Goal: Task Accomplishment & Management: Manage account settings

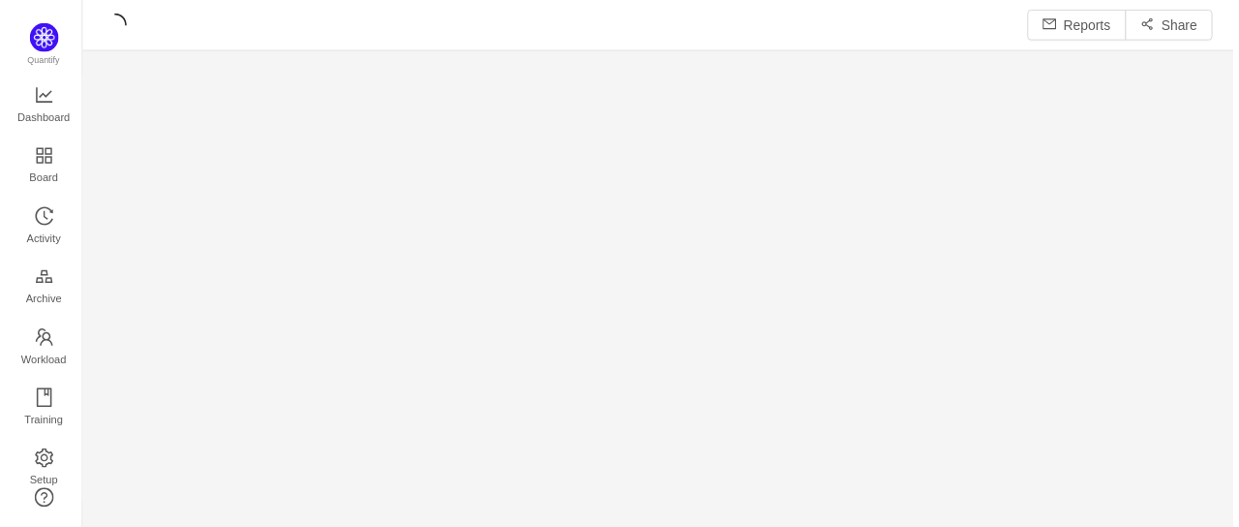
scroll to position [511, 1133]
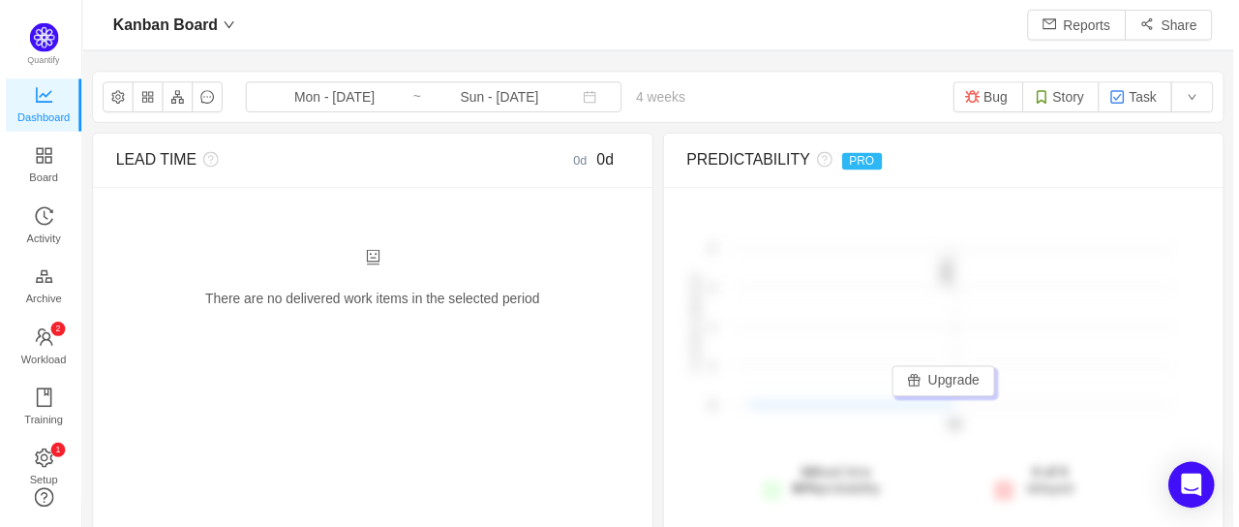
scroll to position [19, 19]
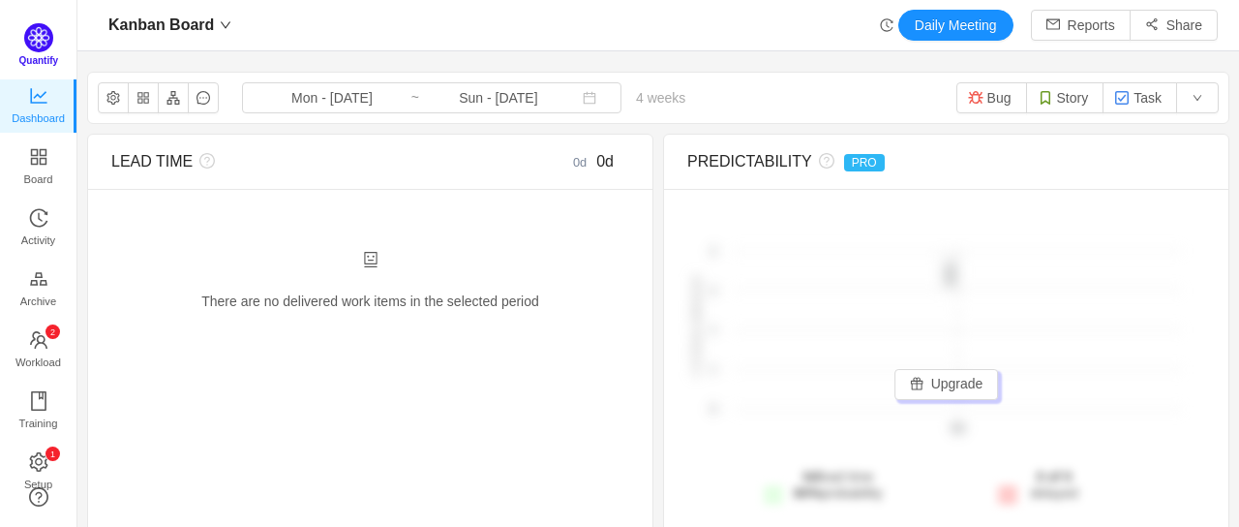
click at [46, 42] on img at bounding box center [38, 37] width 29 height 29
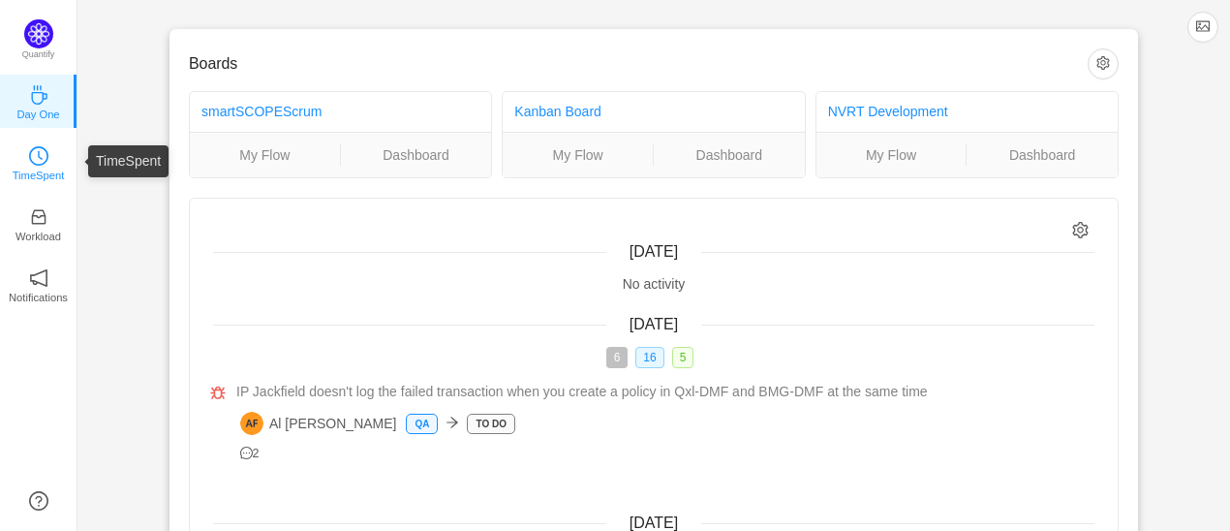
click at [39, 149] on icon "icon: clock-circle" at bounding box center [38, 155] width 19 height 19
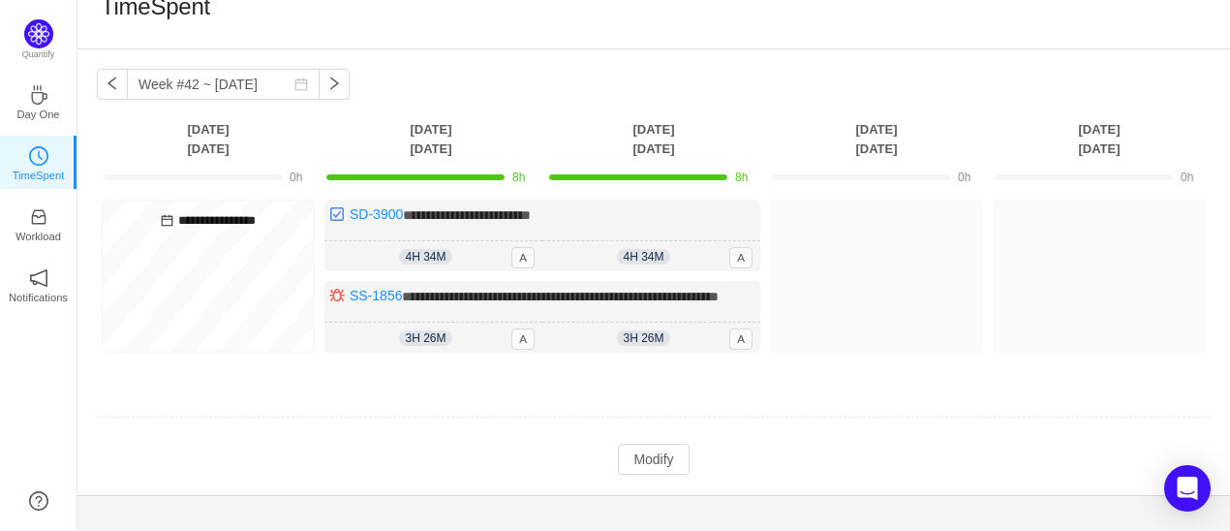
scroll to position [66, 0]
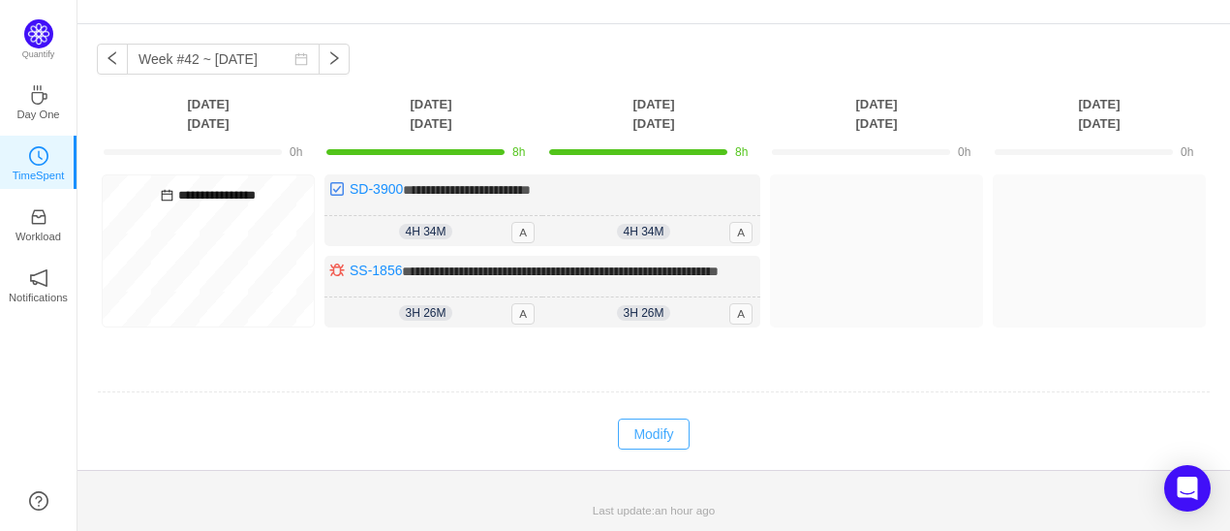
click at [663, 440] on button "Modify" at bounding box center [653, 433] width 71 height 31
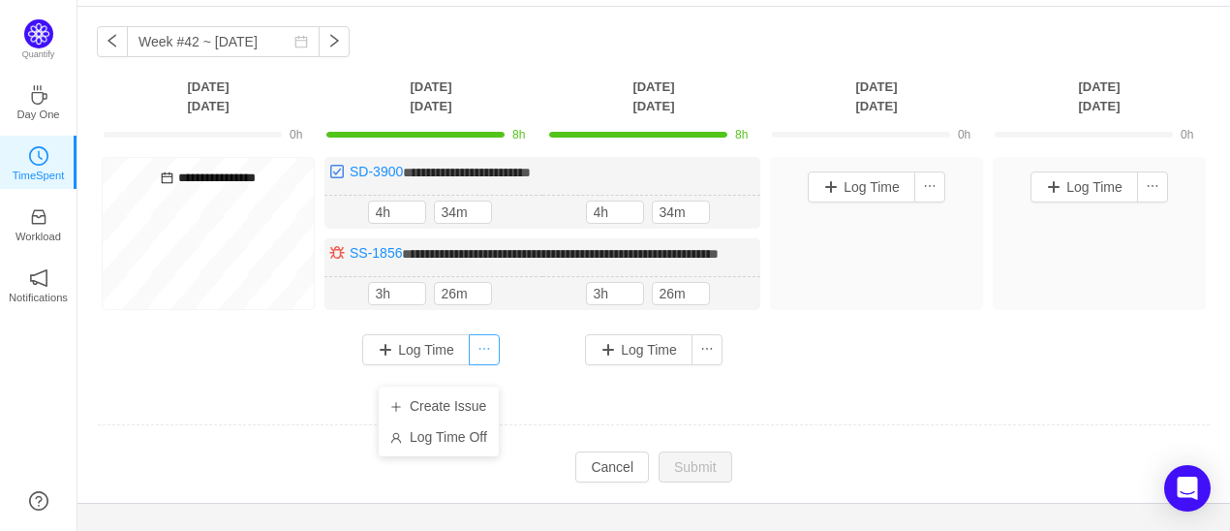
click at [478, 365] on button "button" at bounding box center [484, 349] width 31 height 31
click at [459, 441] on li "Log Time Off" at bounding box center [439, 436] width 120 height 31
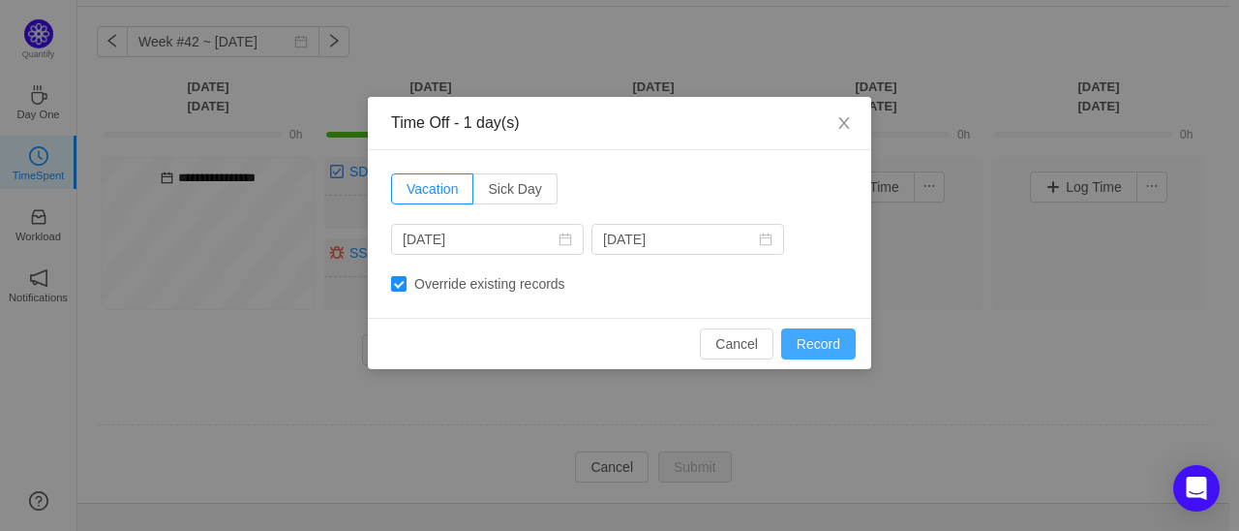
click at [806, 345] on button "Record" at bounding box center [818, 343] width 75 height 31
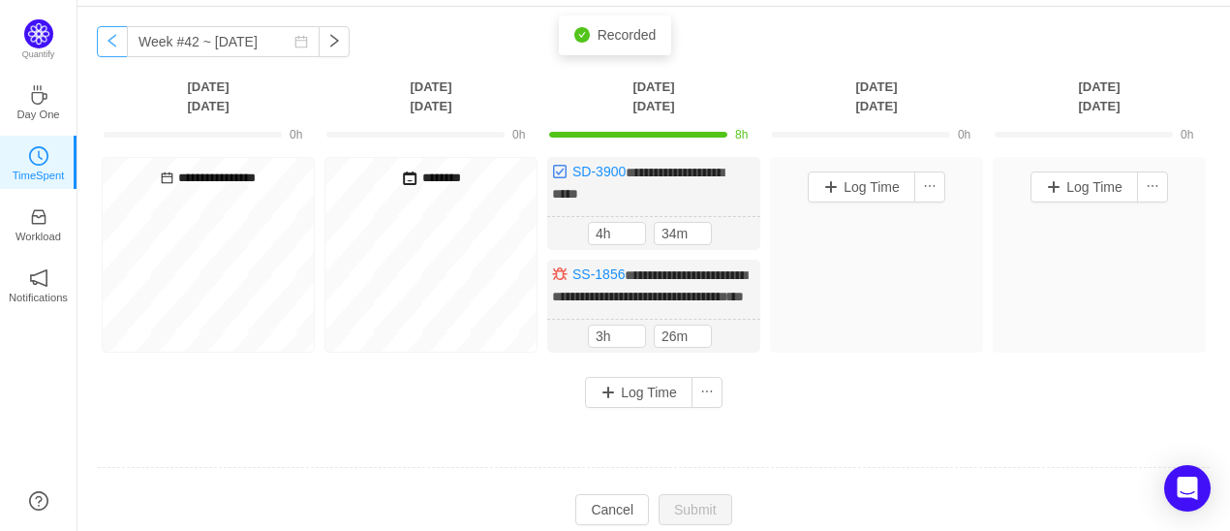
click at [97, 35] on button "button" at bounding box center [112, 41] width 31 height 31
type input "Week #41 ~ [DATE]"
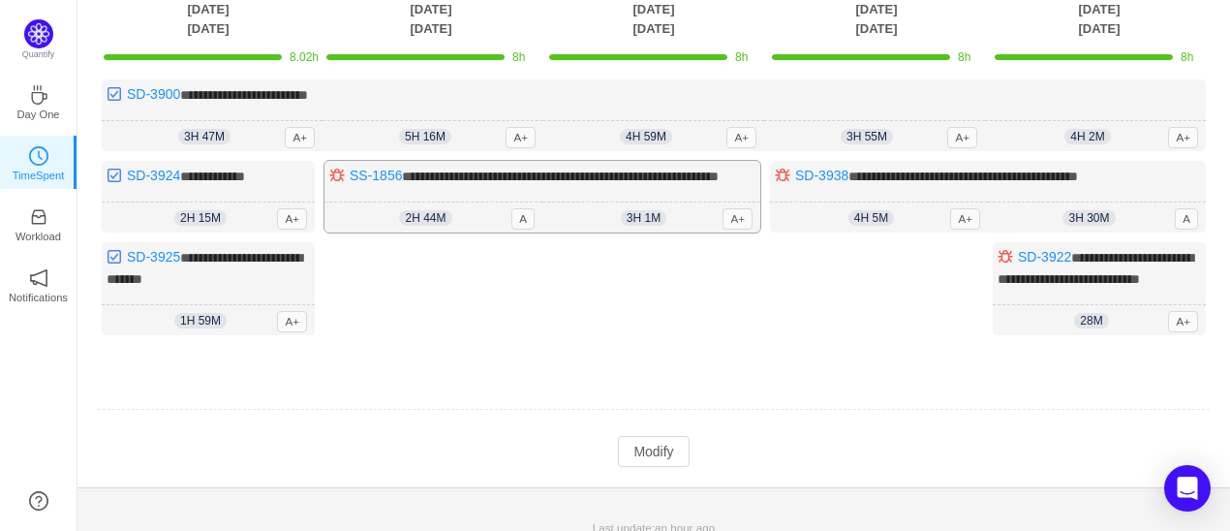
scroll to position [151, 0]
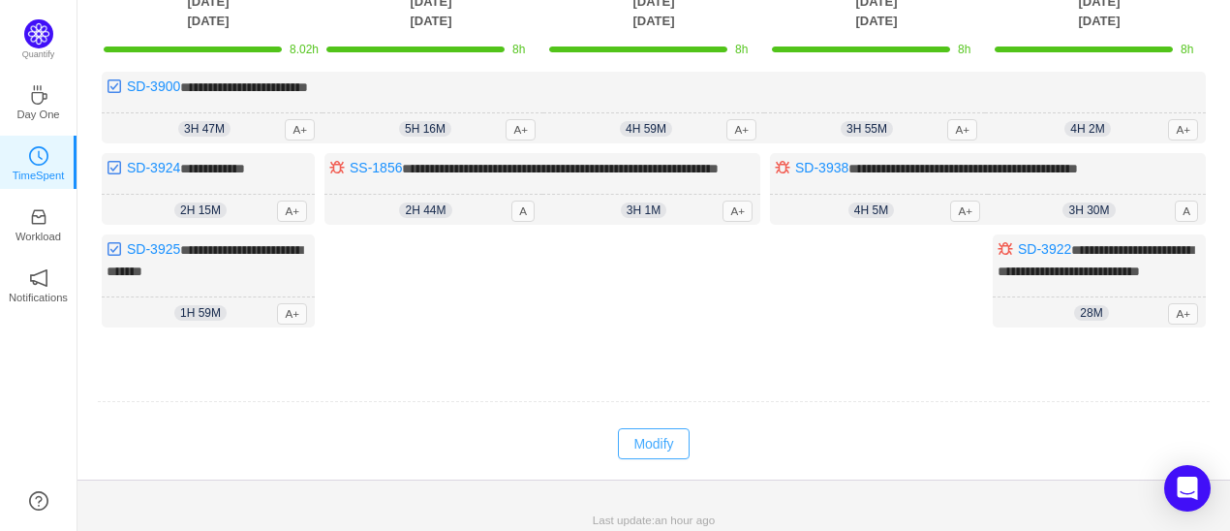
click at [629, 459] on button "Modify" at bounding box center [653, 443] width 71 height 31
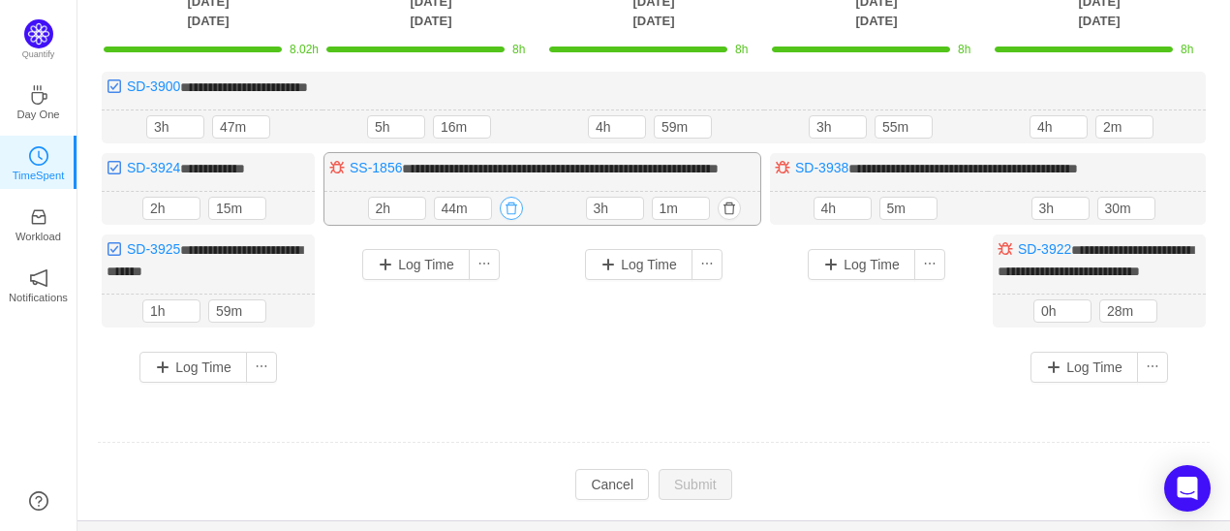
click at [521, 220] on button "button" at bounding box center [511, 208] width 23 height 23
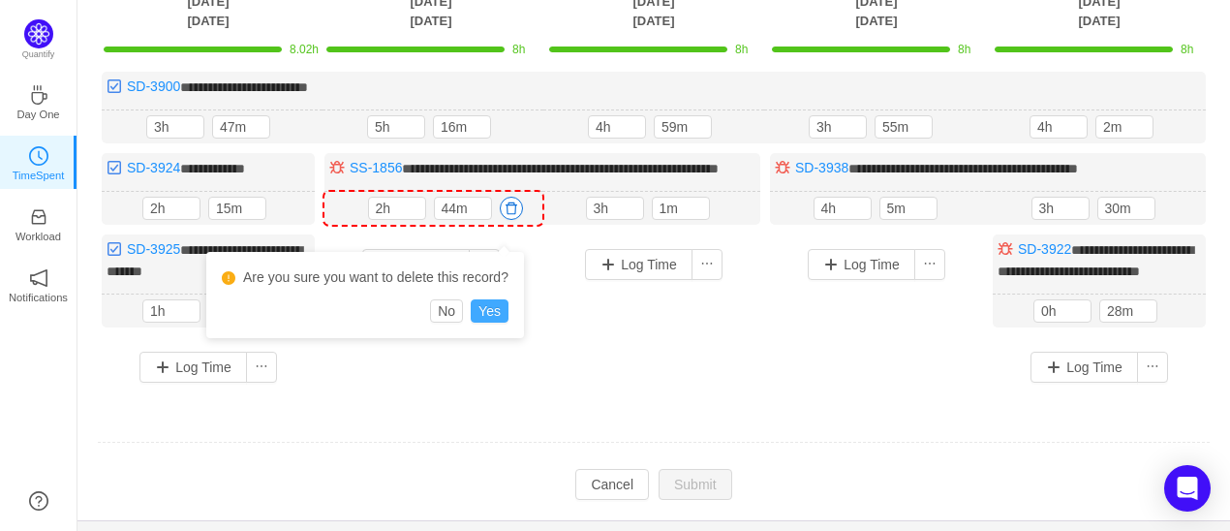
click at [487, 307] on button "Yes" at bounding box center [490, 310] width 38 height 23
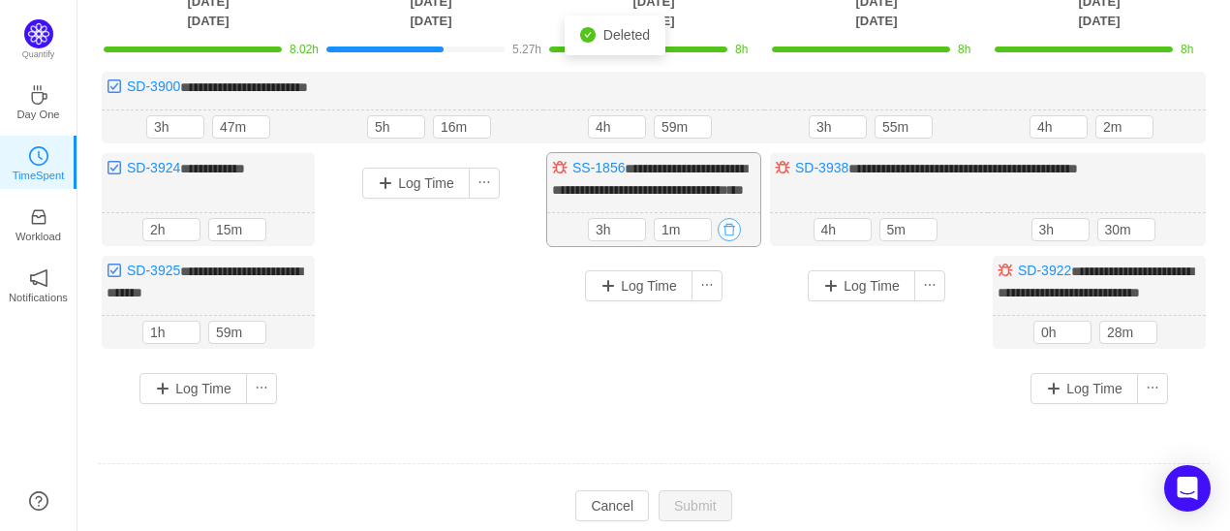
click at [740, 241] on button "button" at bounding box center [729, 229] width 23 height 23
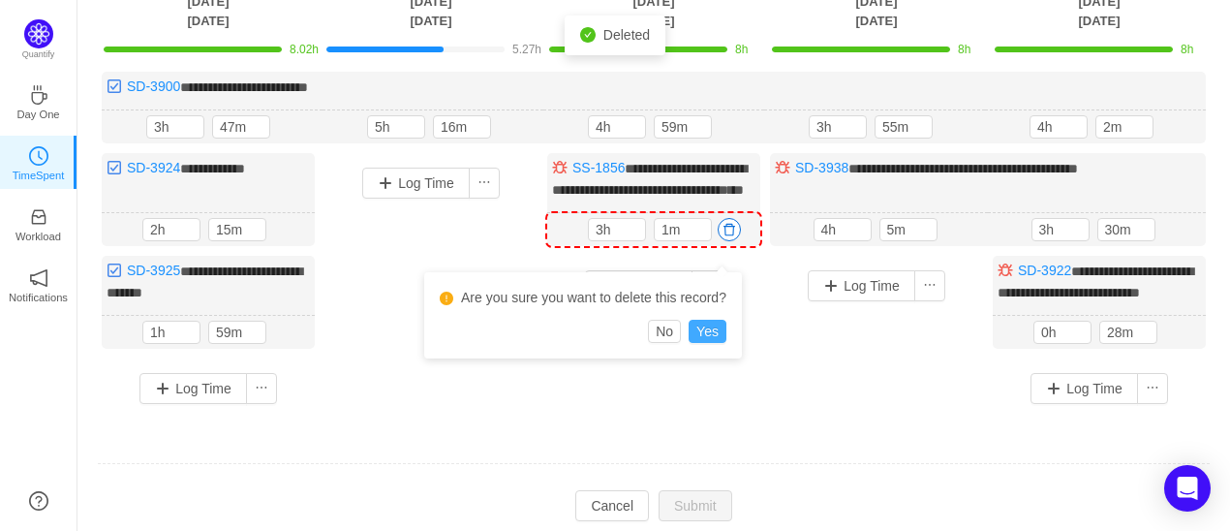
click at [718, 337] on button "Yes" at bounding box center [707, 331] width 38 height 23
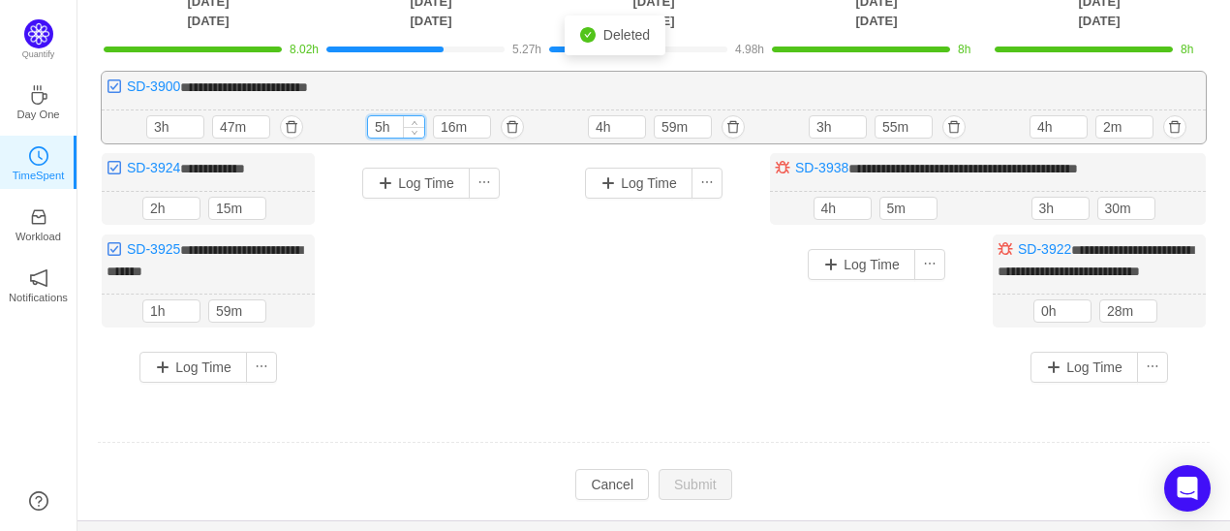
click at [396, 127] on input "5h" at bounding box center [396, 126] width 56 height 21
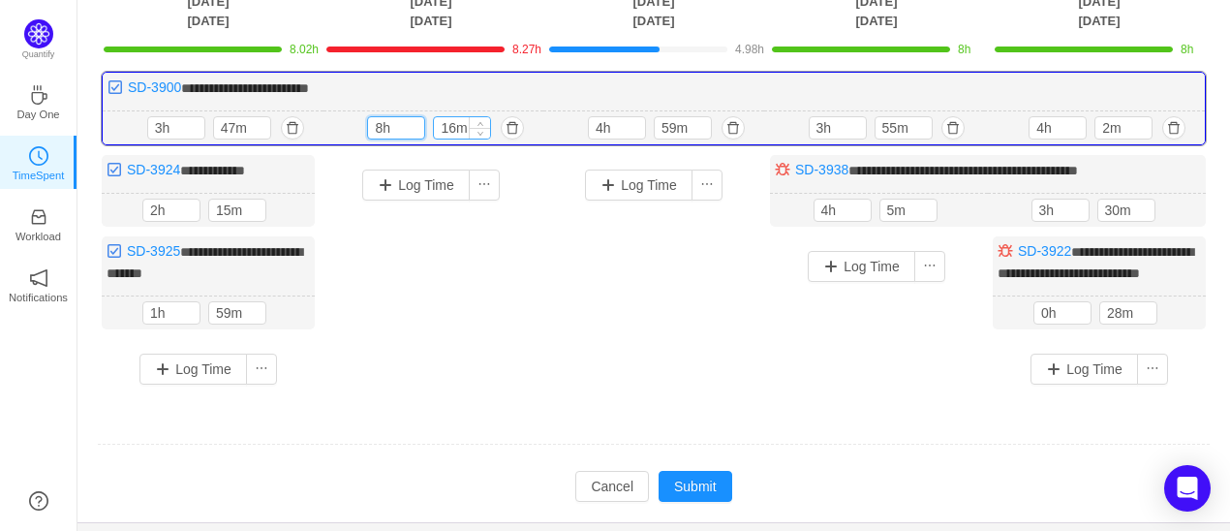
type input "8h"
click at [455, 127] on input "16m" at bounding box center [462, 127] width 56 height 21
type input "0m"
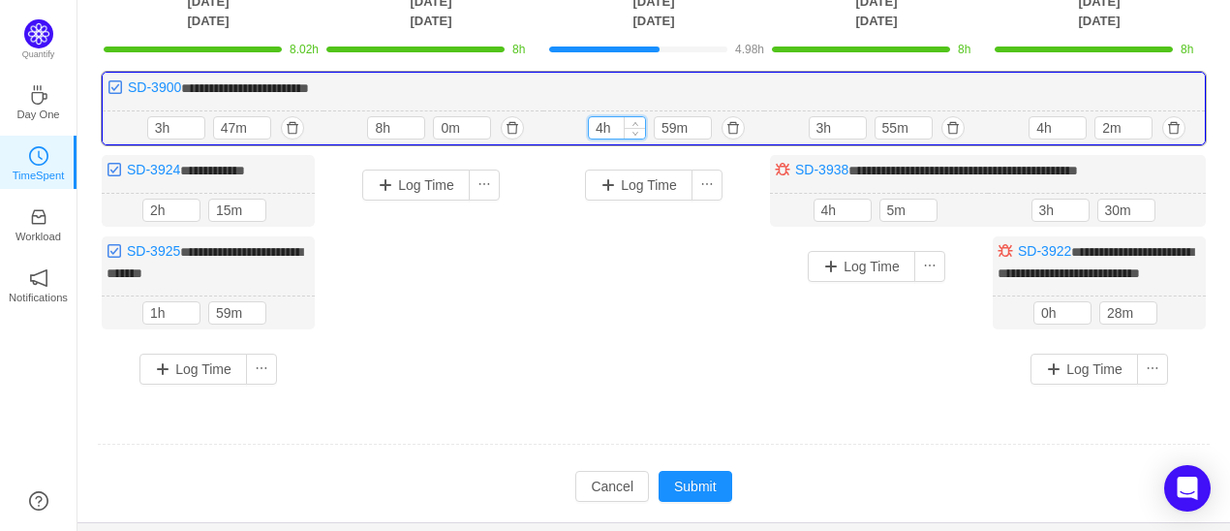
click at [616, 128] on input "4h" at bounding box center [617, 127] width 56 height 21
type input "8h"
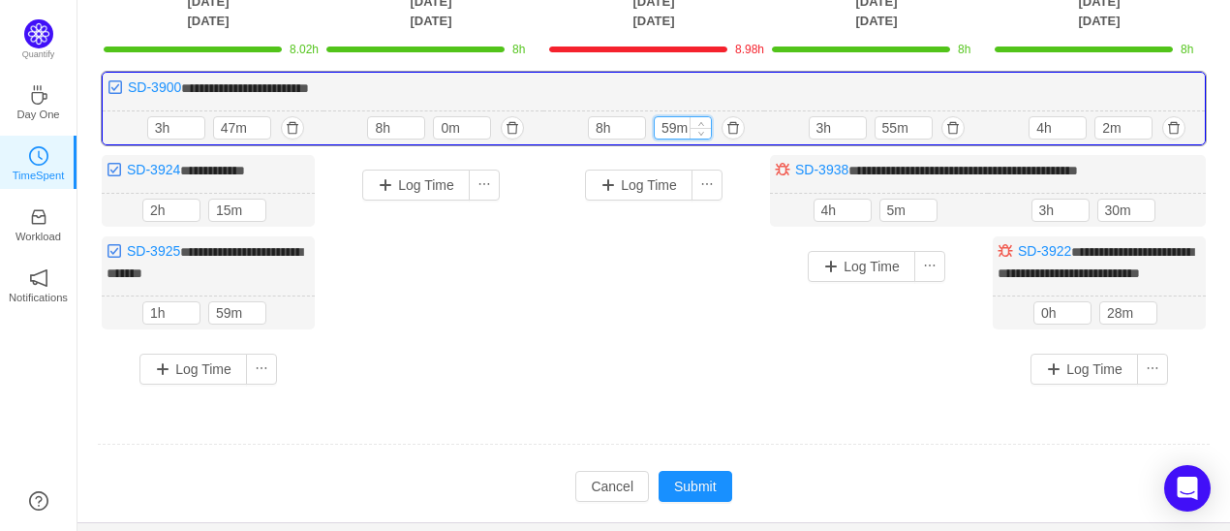
click at [664, 130] on input "59m" at bounding box center [683, 127] width 56 height 21
type input "0m"
click at [1166, 324] on button "button" at bounding box center [1174, 312] width 23 height 23
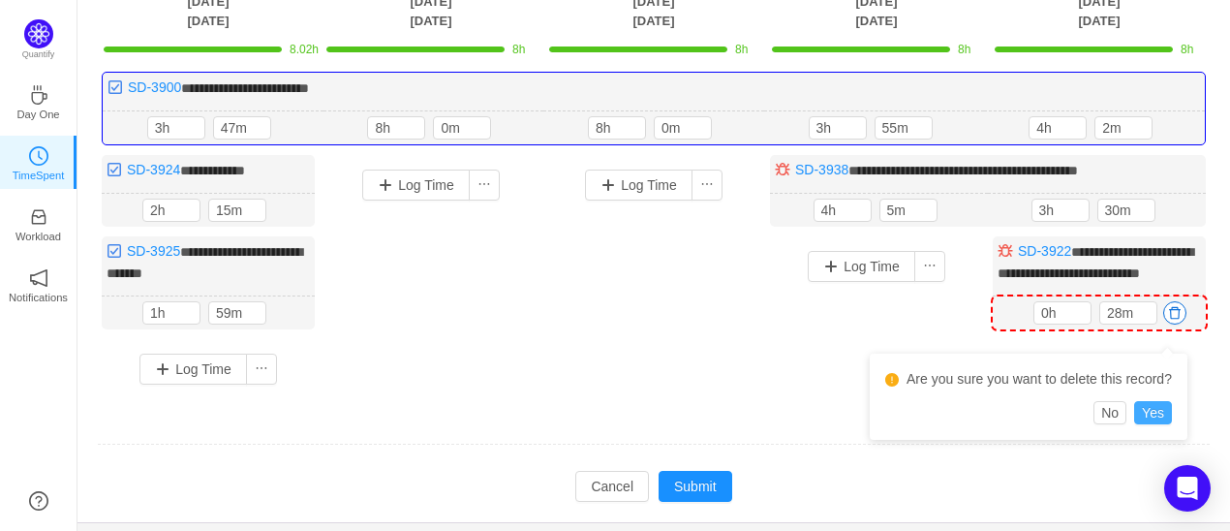
click at [1162, 409] on button "Yes" at bounding box center [1153, 412] width 38 height 23
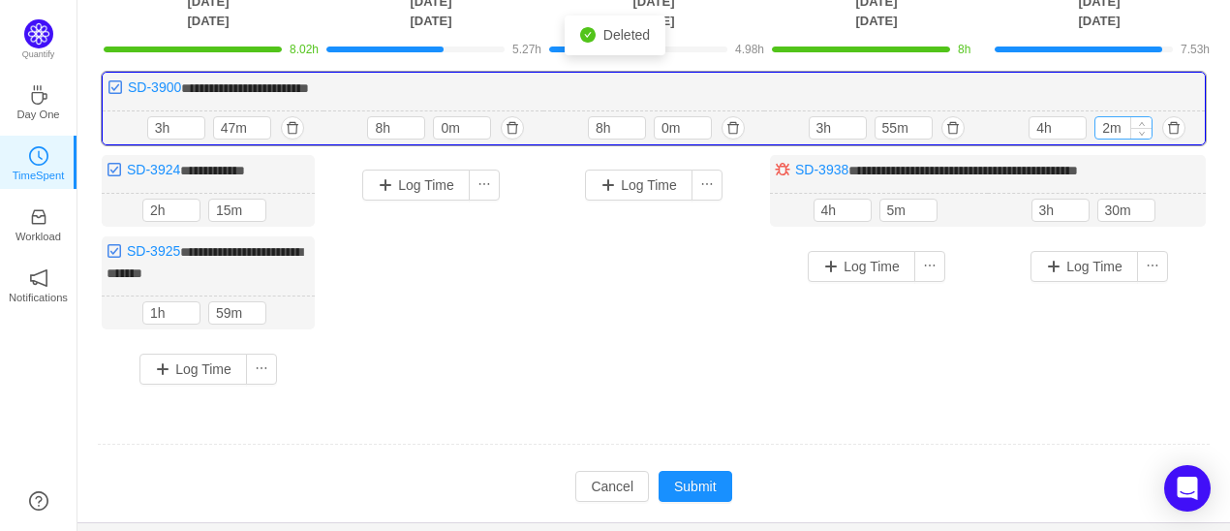
click at [1119, 121] on input "2m" at bounding box center [1123, 127] width 56 height 21
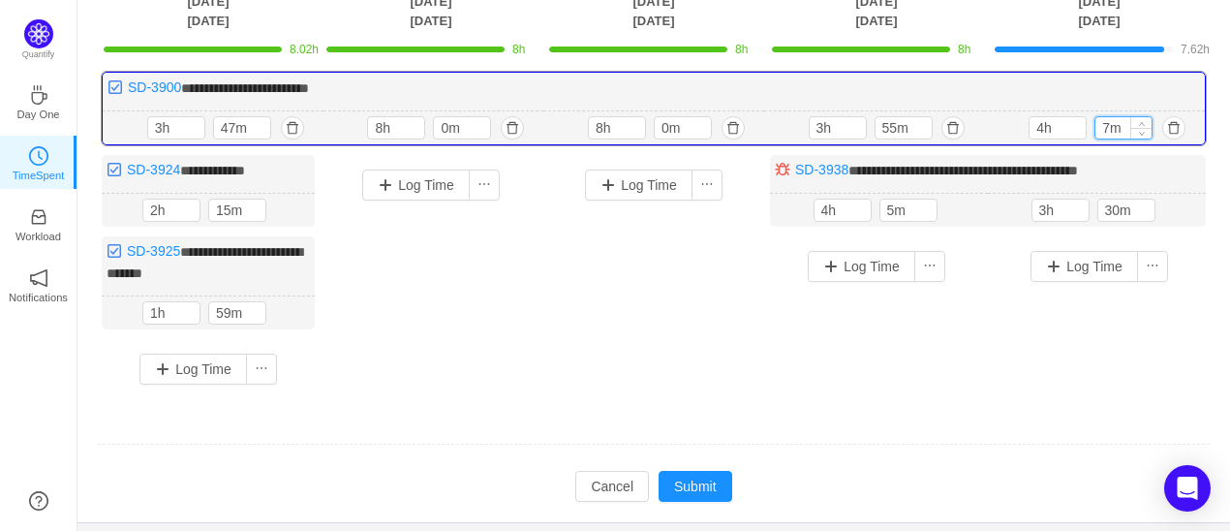
type input "7m"
type input "5h"
type input "m"
click at [1120, 201] on input "30m" at bounding box center [1126, 209] width 56 height 21
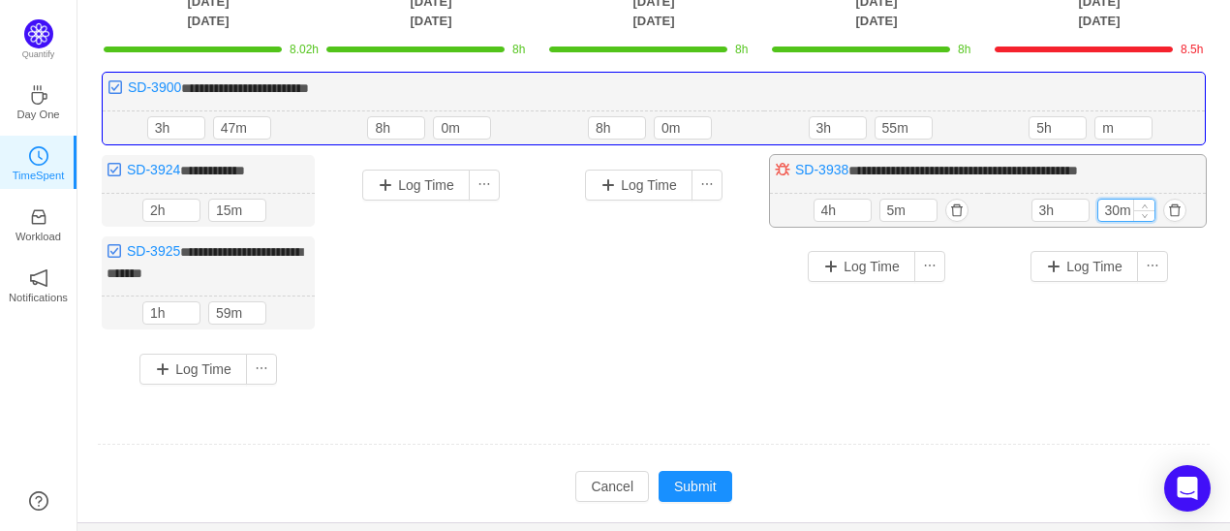
click at [1120, 201] on input "30m" at bounding box center [1126, 209] width 56 height 21
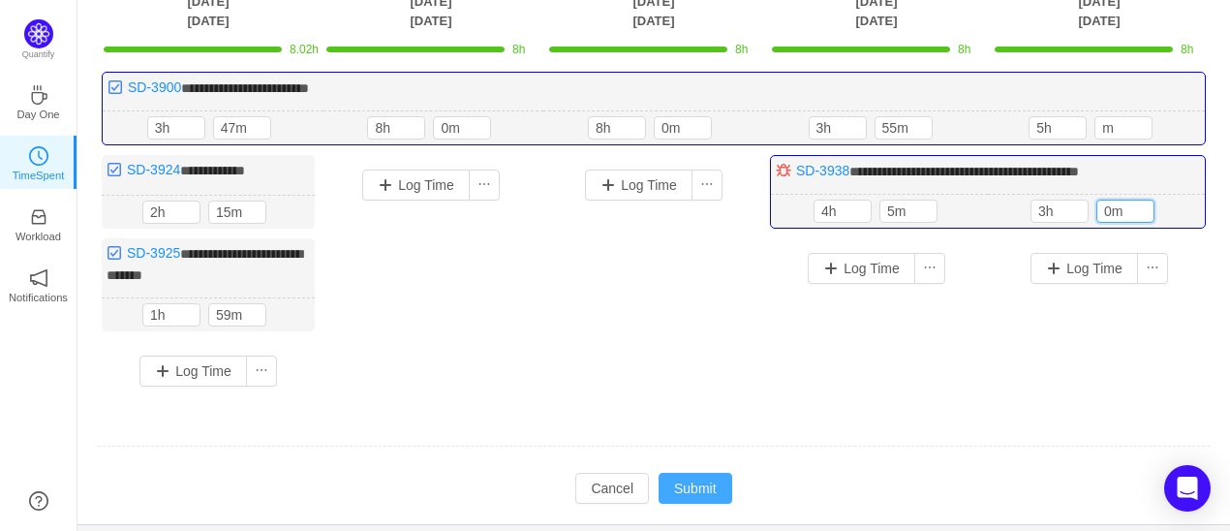
type input "0m"
click at [701, 480] on button "Submit" at bounding box center [695, 488] width 74 height 31
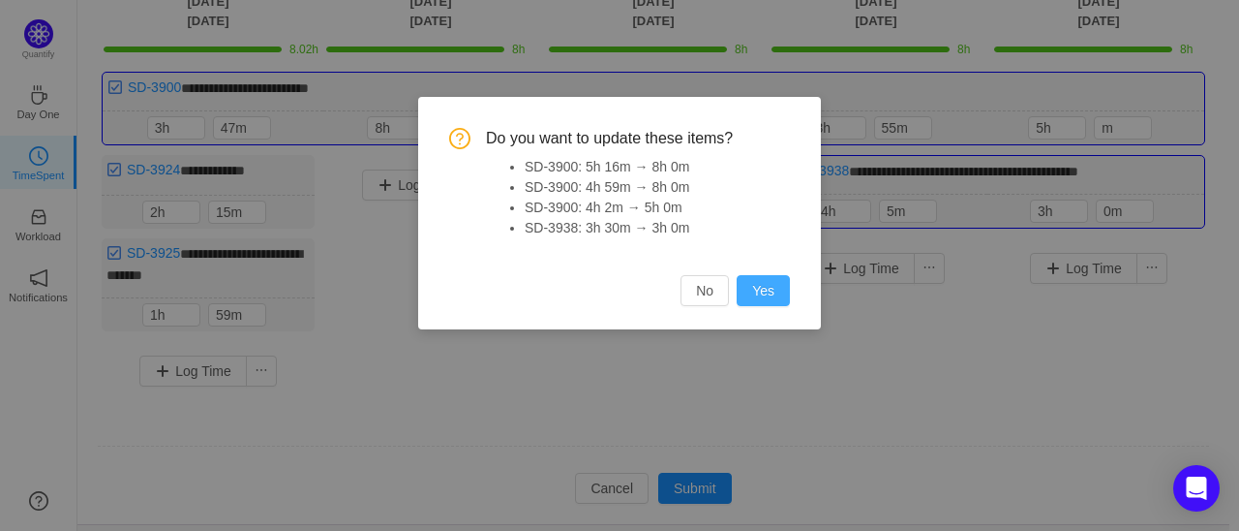
click at [759, 293] on button "Yes" at bounding box center [763, 290] width 53 height 31
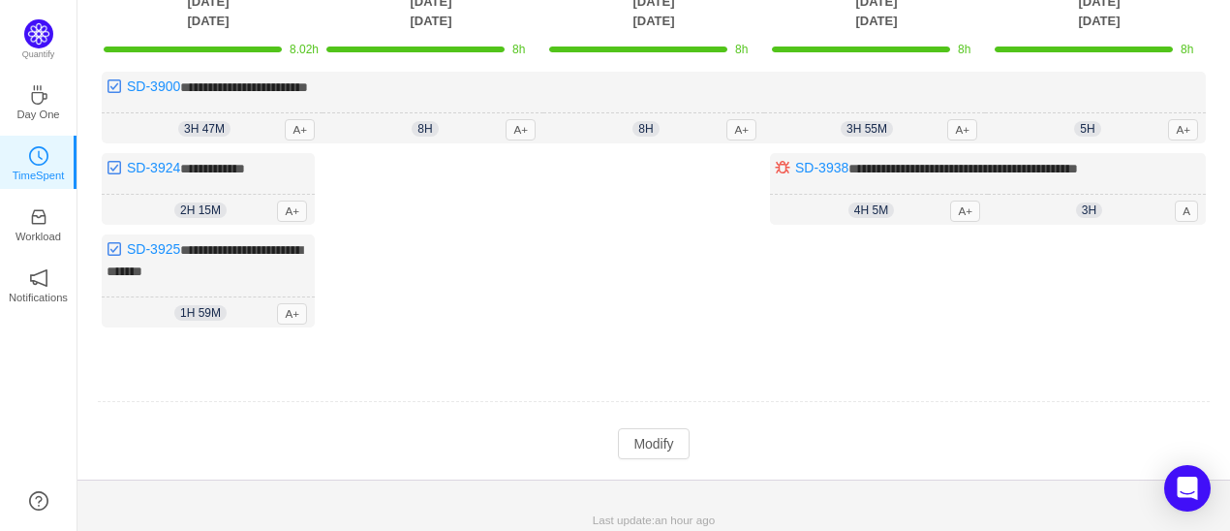
click at [560, 309] on div "Log Time" at bounding box center [653, 245] width 213 height 184
